Goal: Task Accomplishment & Management: Complete application form

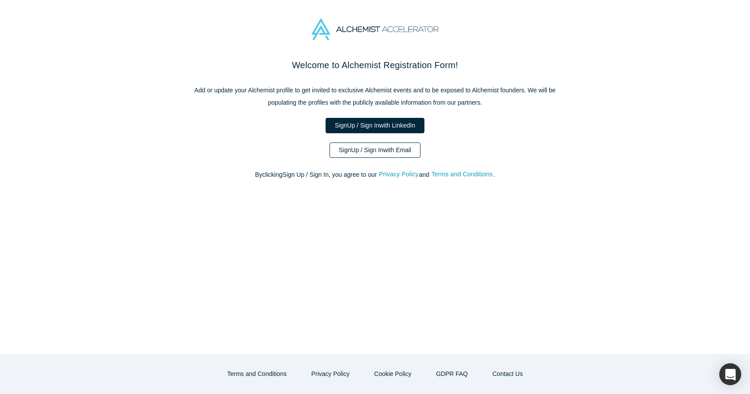
click at [366, 148] on link "Sign Up / Sign In with Email" at bounding box center [374, 149] width 91 height 15
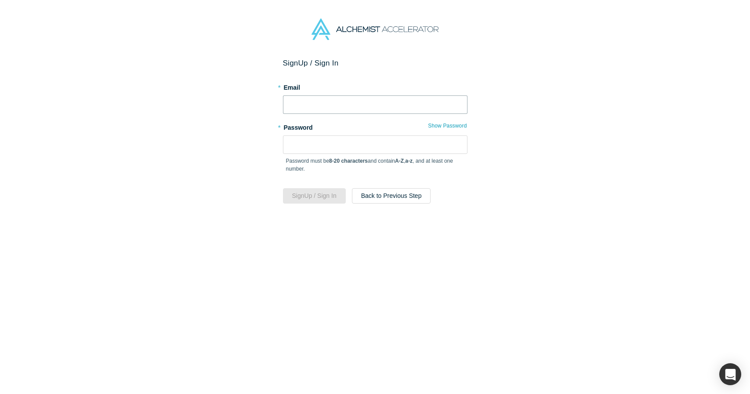
click at [363, 108] on input "text" at bounding box center [375, 104] width 185 height 18
type input "[PERSON_NAME][EMAIL_ADDRESS]"
click at [312, 198] on button "Sign Up / Sign In" at bounding box center [314, 195] width 63 height 15
